Goal: Task Accomplishment & Management: Use online tool/utility

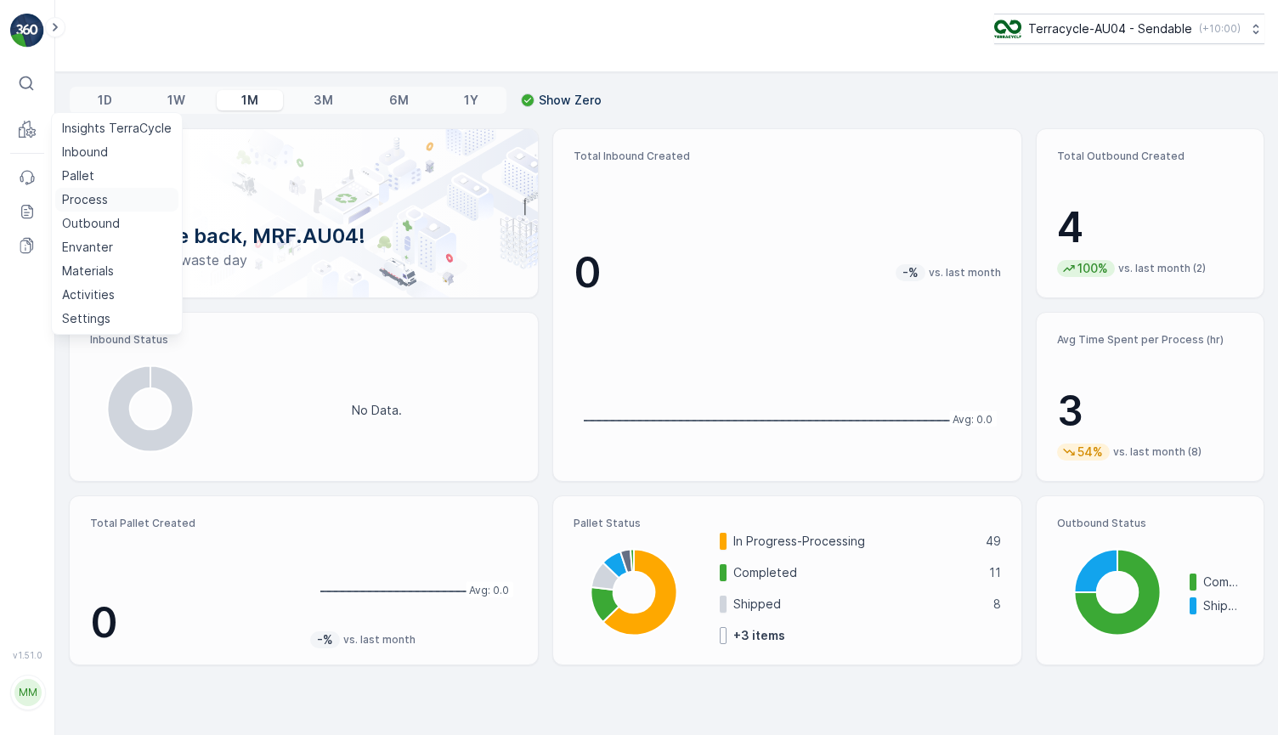
click at [97, 200] on p "Process" at bounding box center [85, 199] width 46 height 17
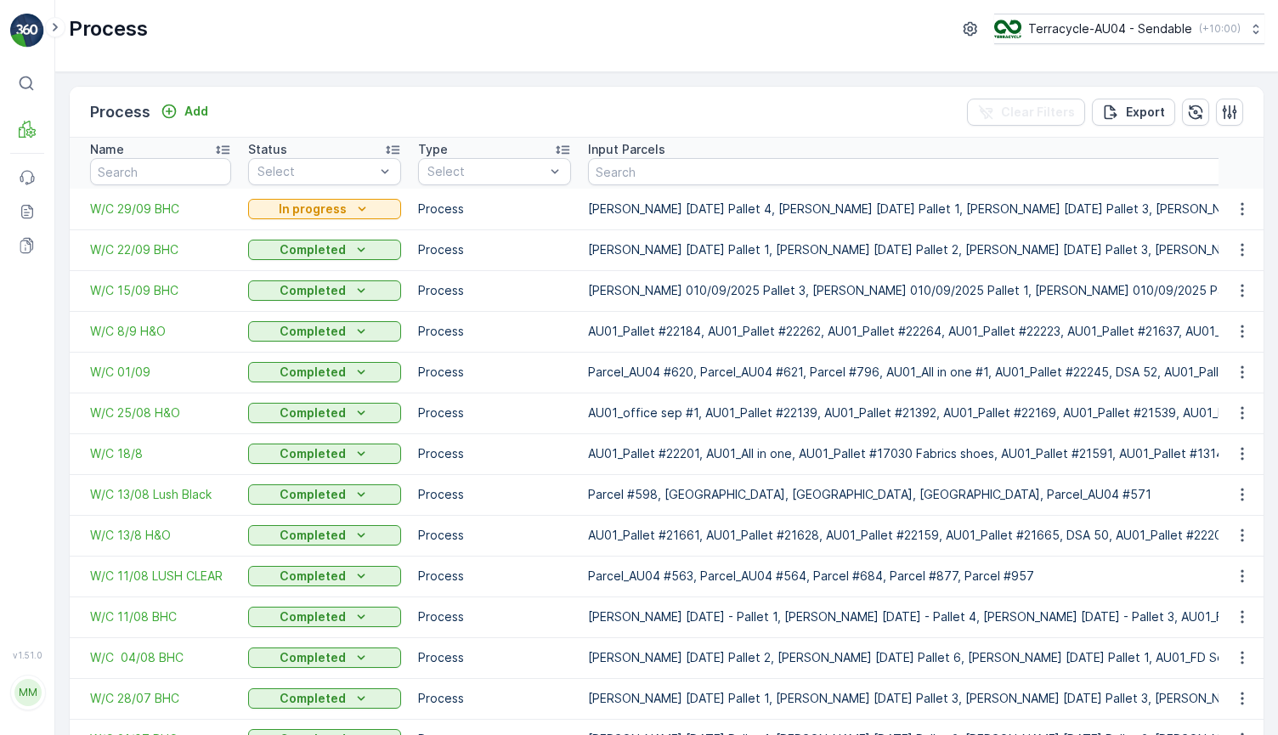
click at [193, 114] on p "Add" at bounding box center [196, 111] width 24 height 17
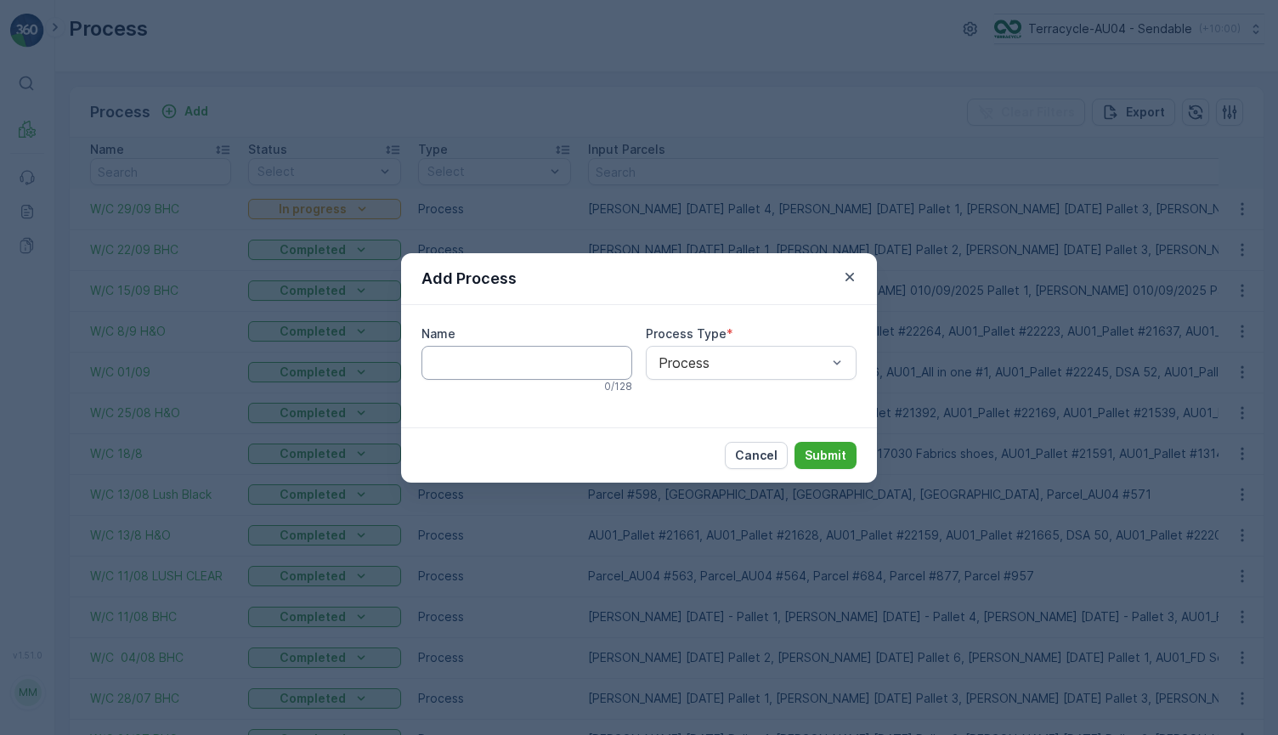
click at [514, 370] on input "Name" at bounding box center [526, 363] width 211 height 34
click at [850, 287] on div "Add Process" at bounding box center [639, 279] width 476 height 52
click at [847, 280] on icon "button" at bounding box center [849, 276] width 17 height 17
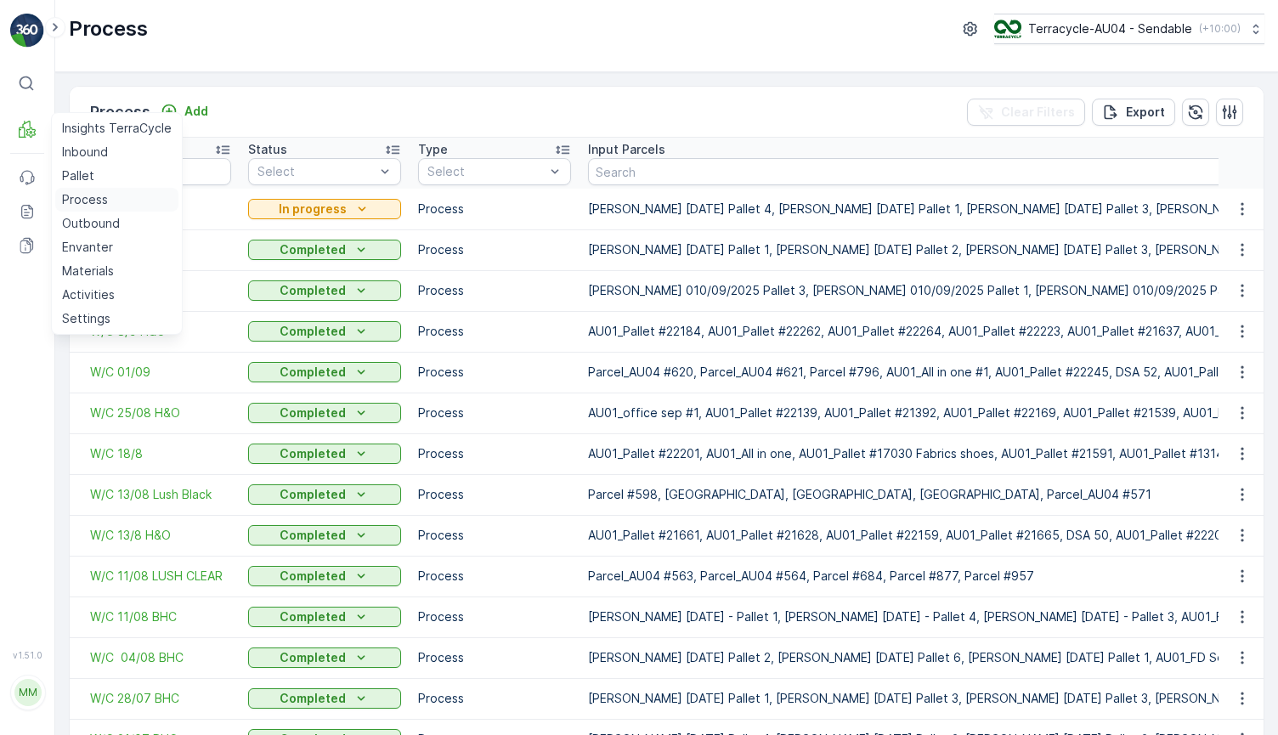
click at [99, 194] on p "Process" at bounding box center [85, 199] width 46 height 17
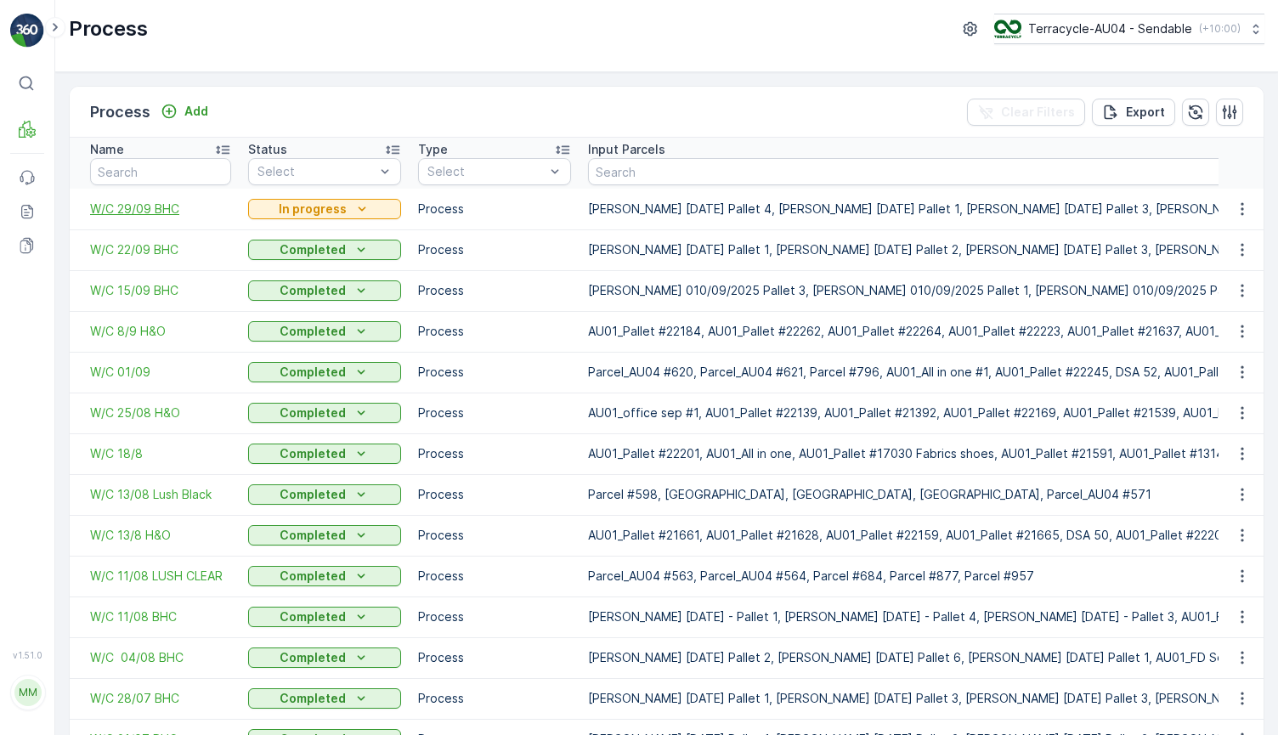
click at [166, 207] on span "W/C 29/09 BHC" at bounding box center [160, 208] width 141 height 17
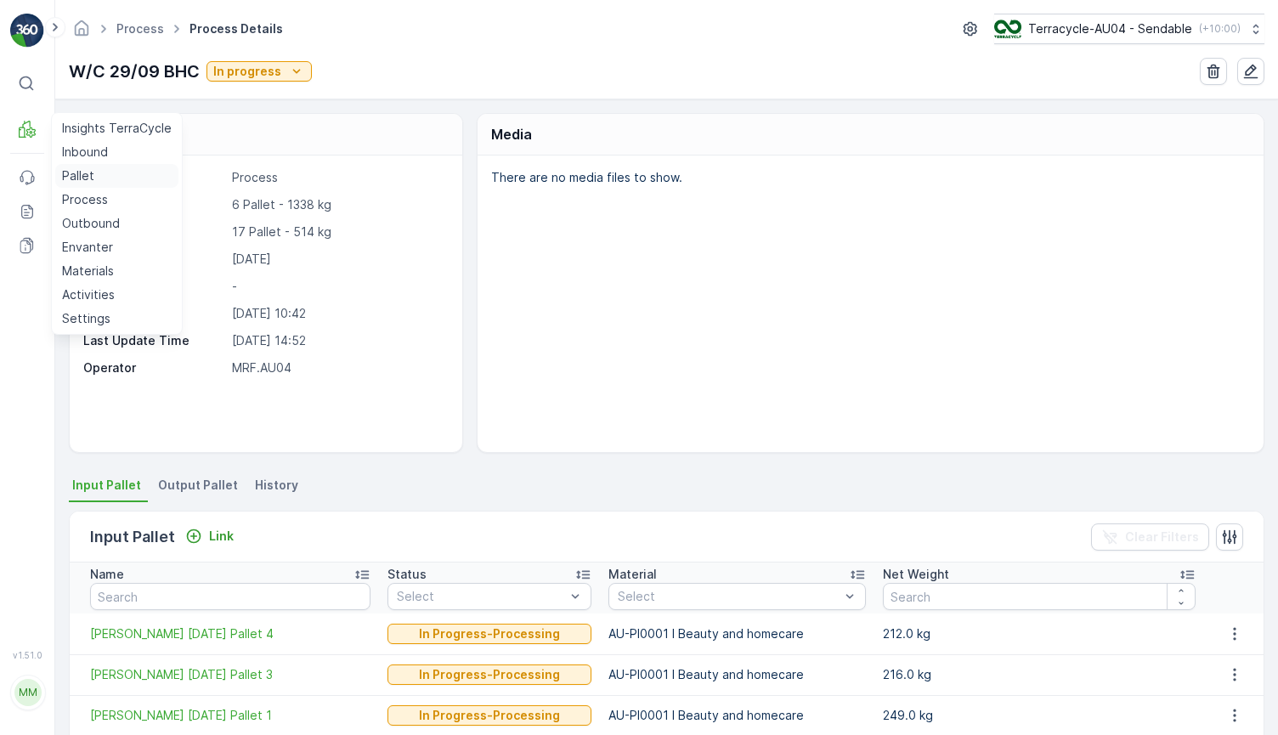
click at [116, 176] on link "Pallet" at bounding box center [116, 176] width 123 height 24
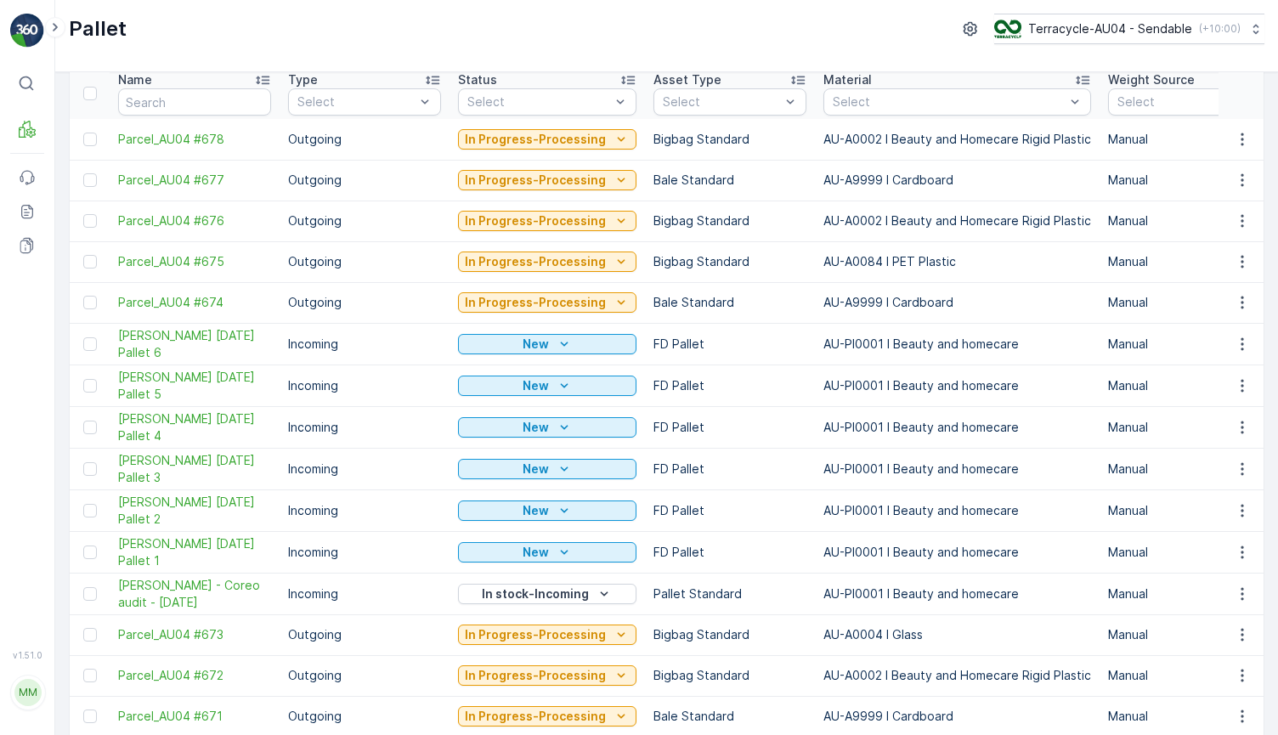
scroll to position [76, 0]
